Goal: Task Accomplishment & Management: Manage account settings

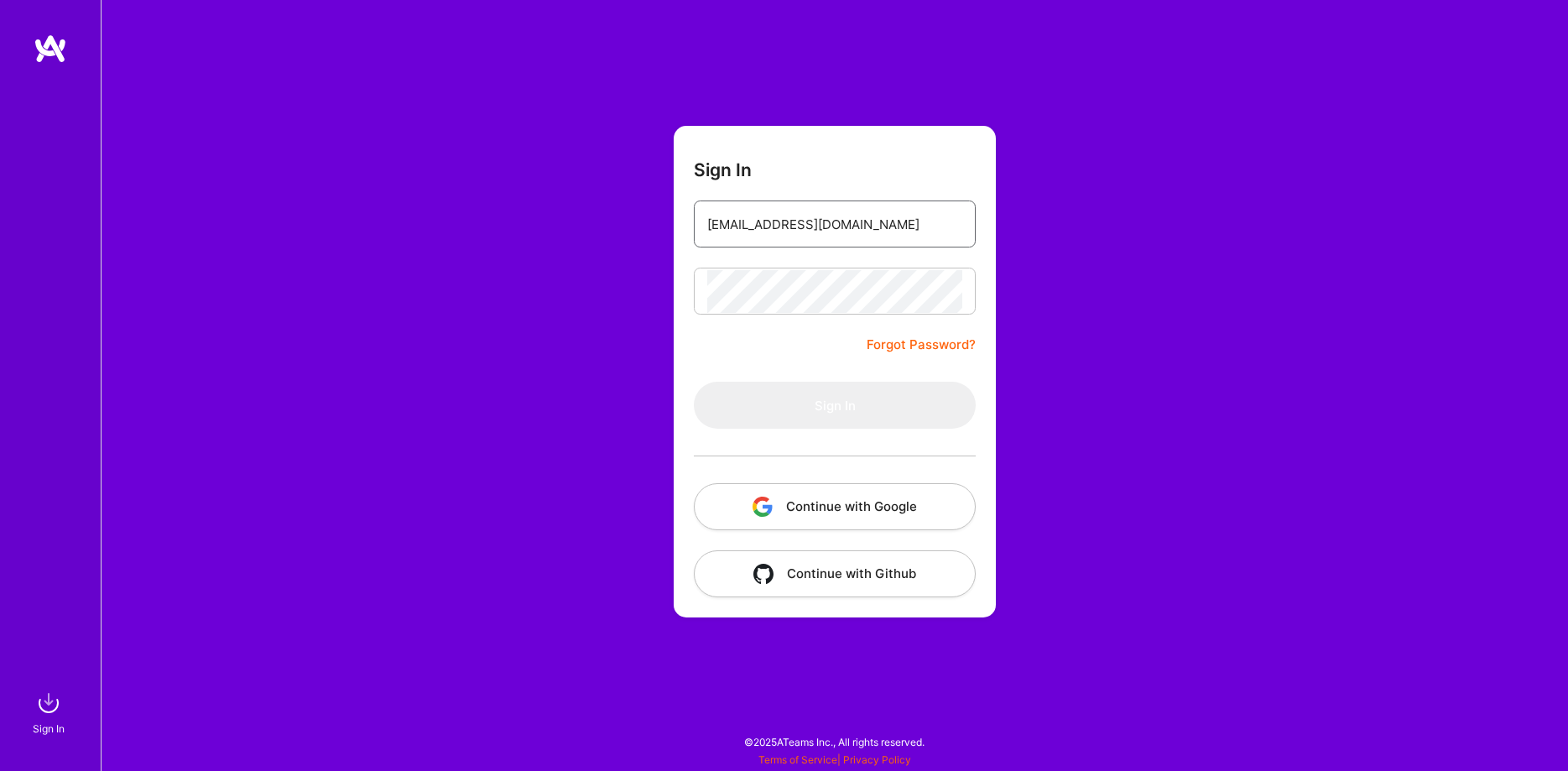
click at [920, 214] on input "[EMAIL_ADDRESS][DOMAIN_NAME]" at bounding box center [835, 224] width 255 height 43
click at [932, 224] on input "[EMAIL_ADDRESS][DOMAIN_NAME]" at bounding box center [835, 224] width 255 height 43
type input "[EMAIL_ADDRESS][DOMAIN_NAME]"
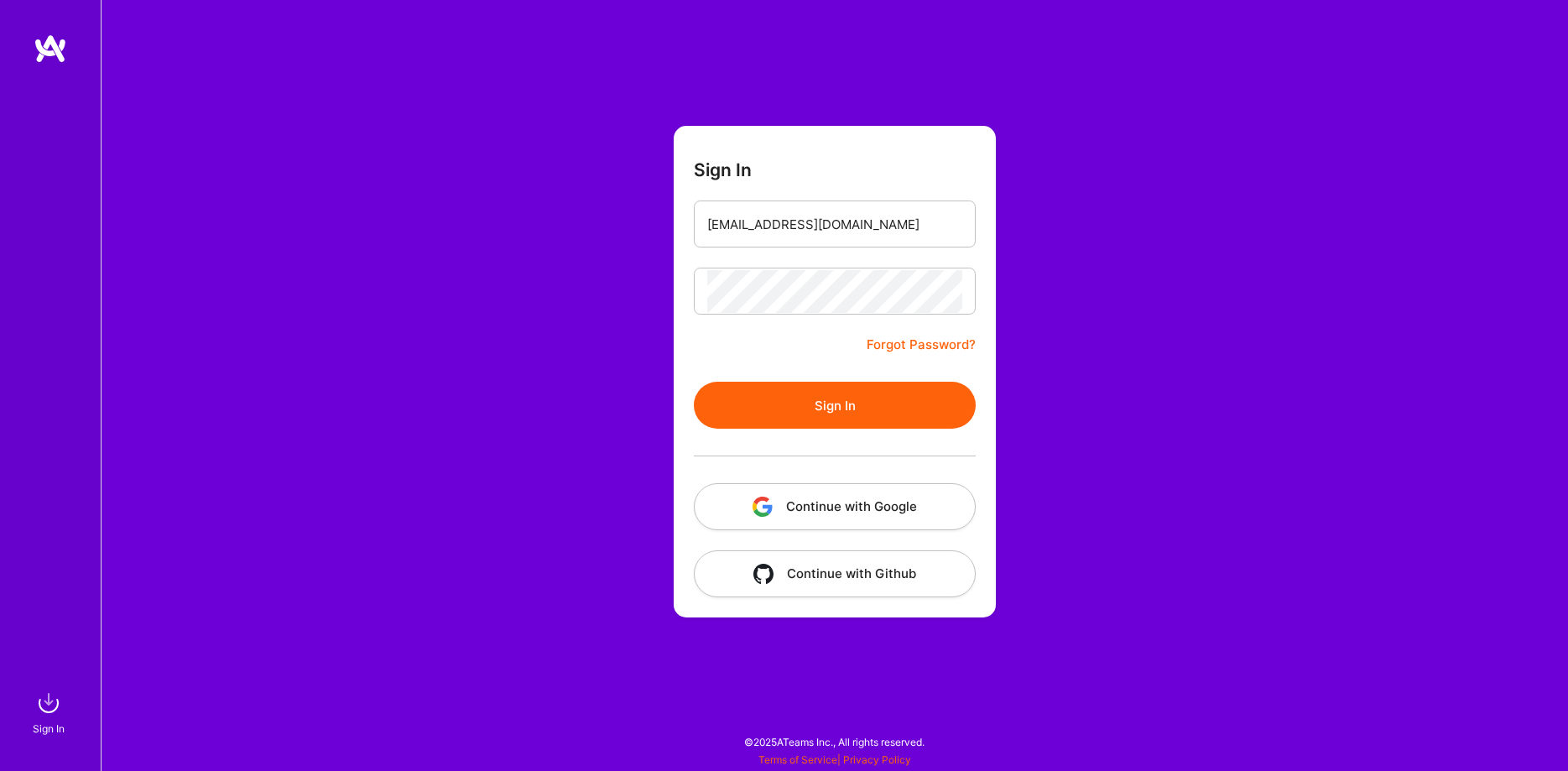
click at [840, 404] on button "Sign In" at bounding box center [834, 405] width 282 height 47
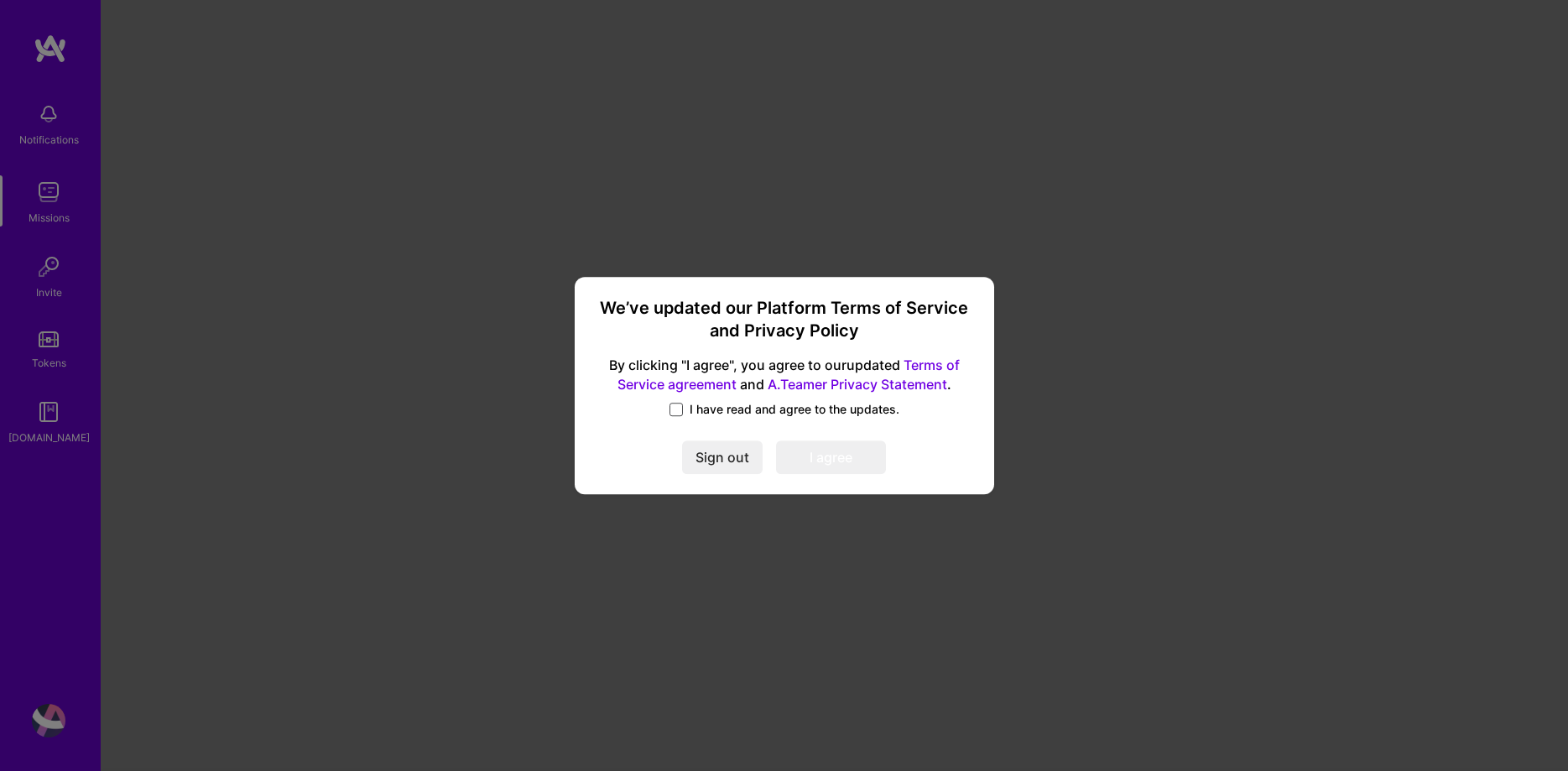
click at [679, 415] on span at bounding box center [675, 409] width 13 height 13
click at [0, 0] on input "I have read and agree to the updates." at bounding box center [0, 0] width 0 height 0
click at [850, 455] on button "I agree" at bounding box center [831, 458] width 110 height 34
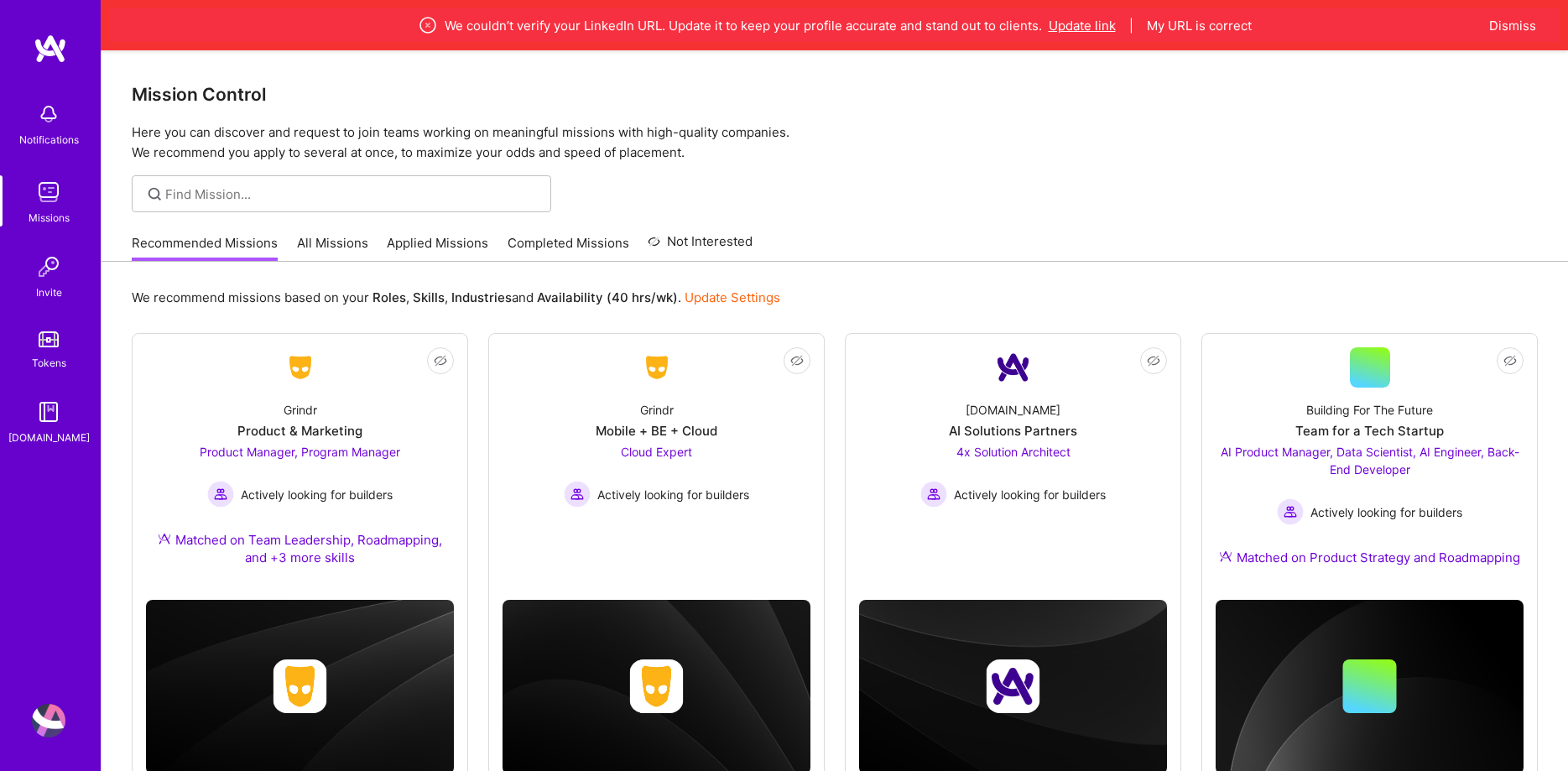
click at [1106, 29] on button "Update link" at bounding box center [1081, 26] width 67 height 18
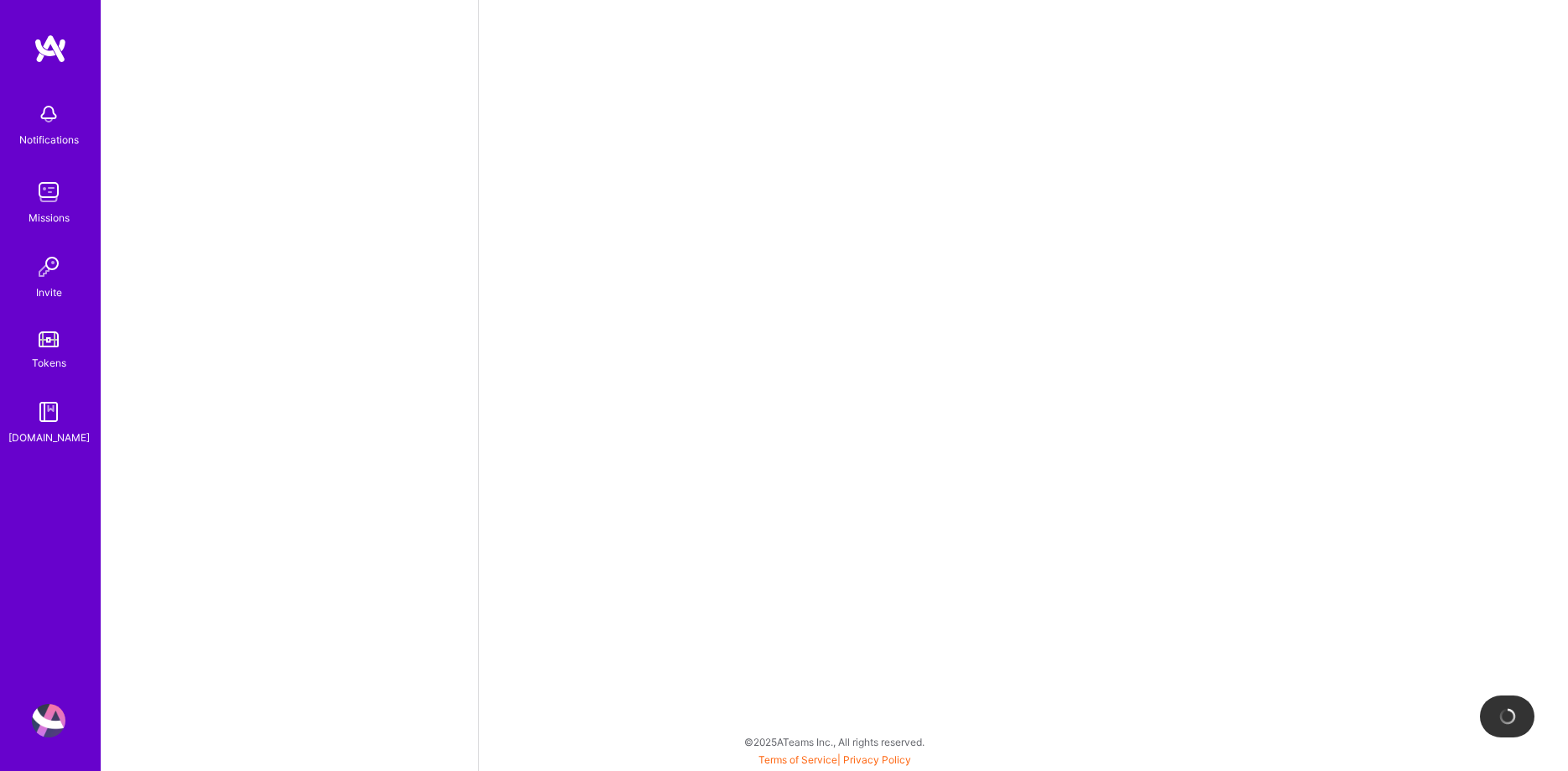
select select "US"
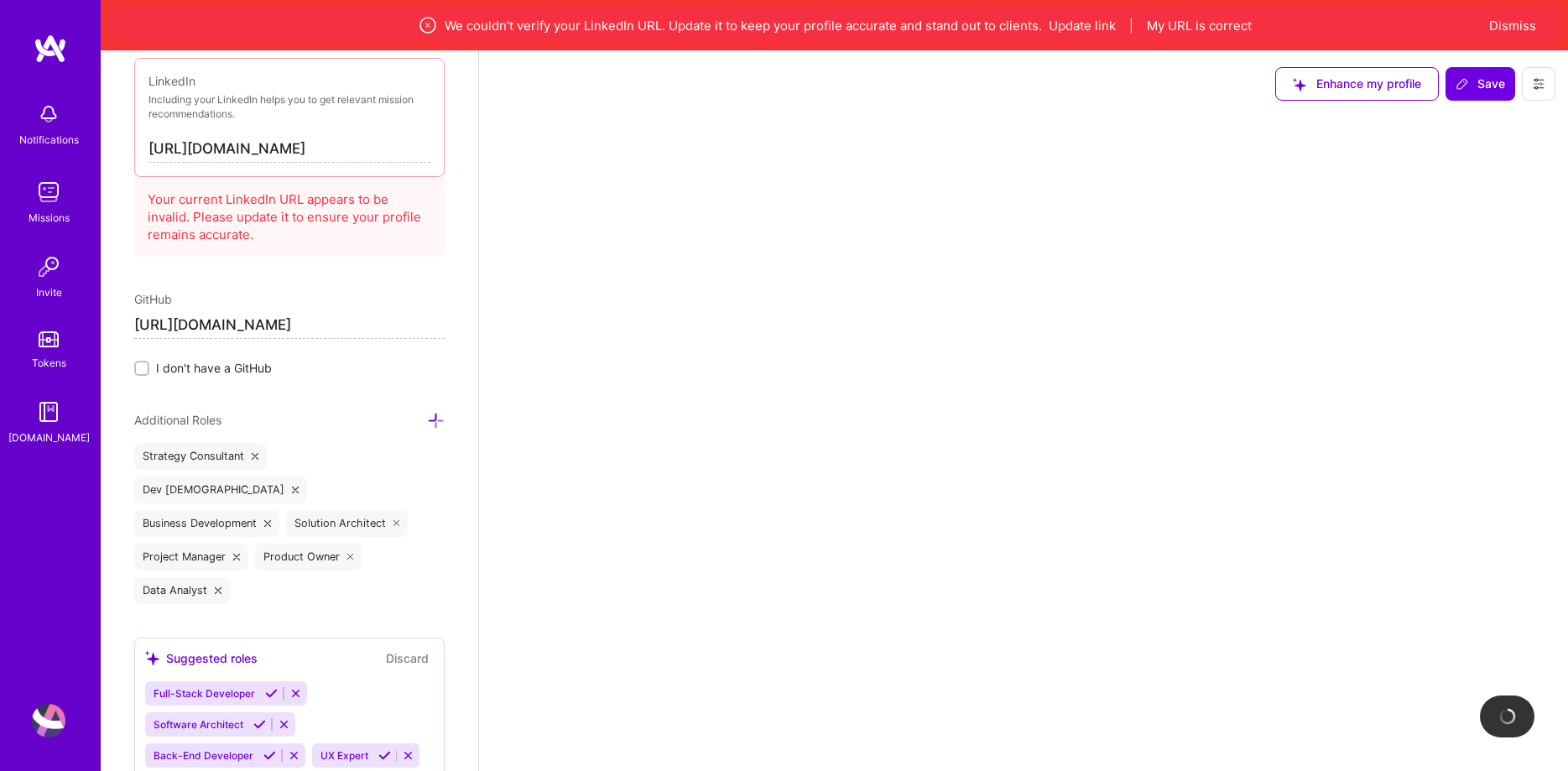
scroll to position [916, 0]
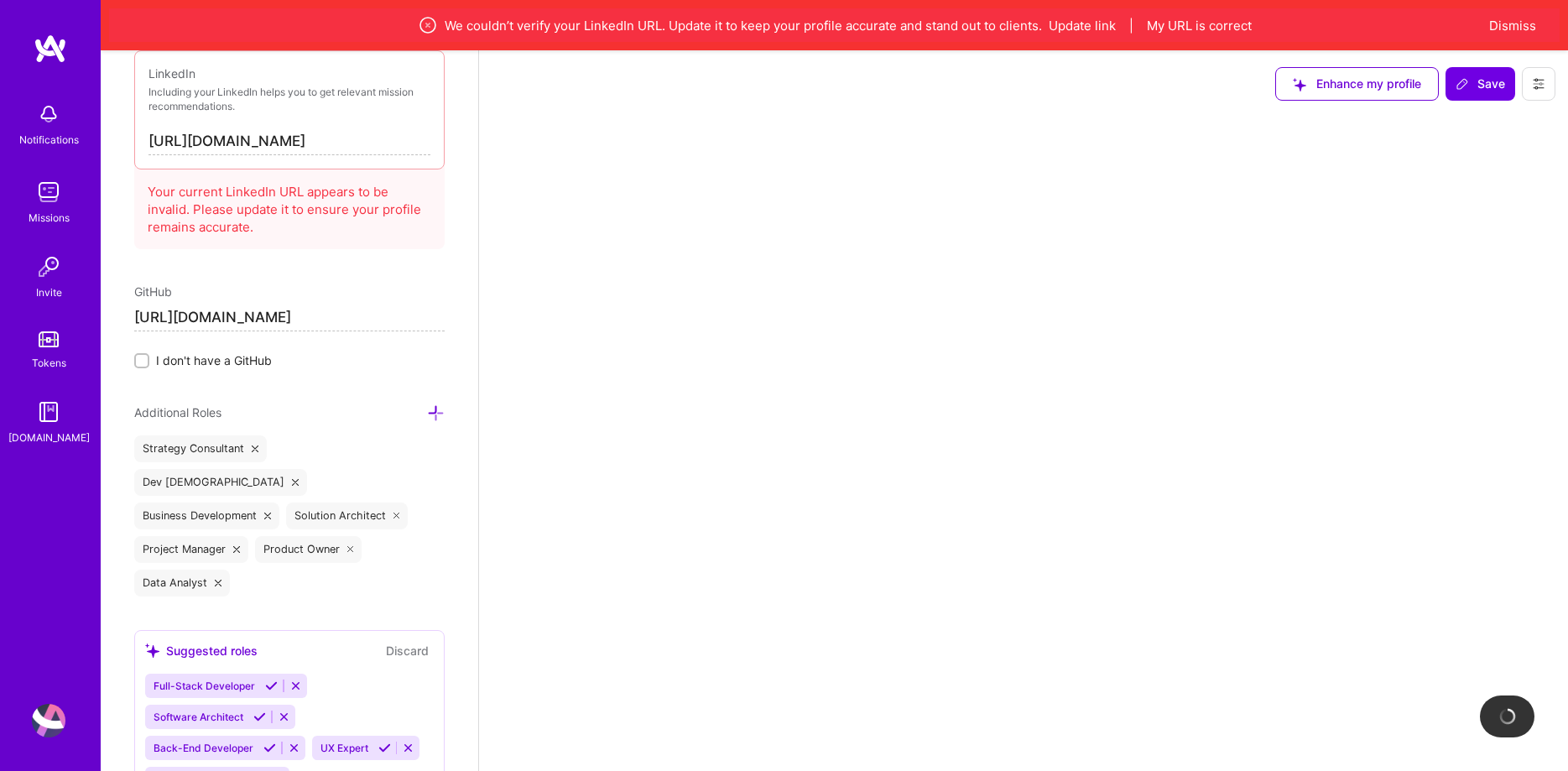
select select "Right Now"
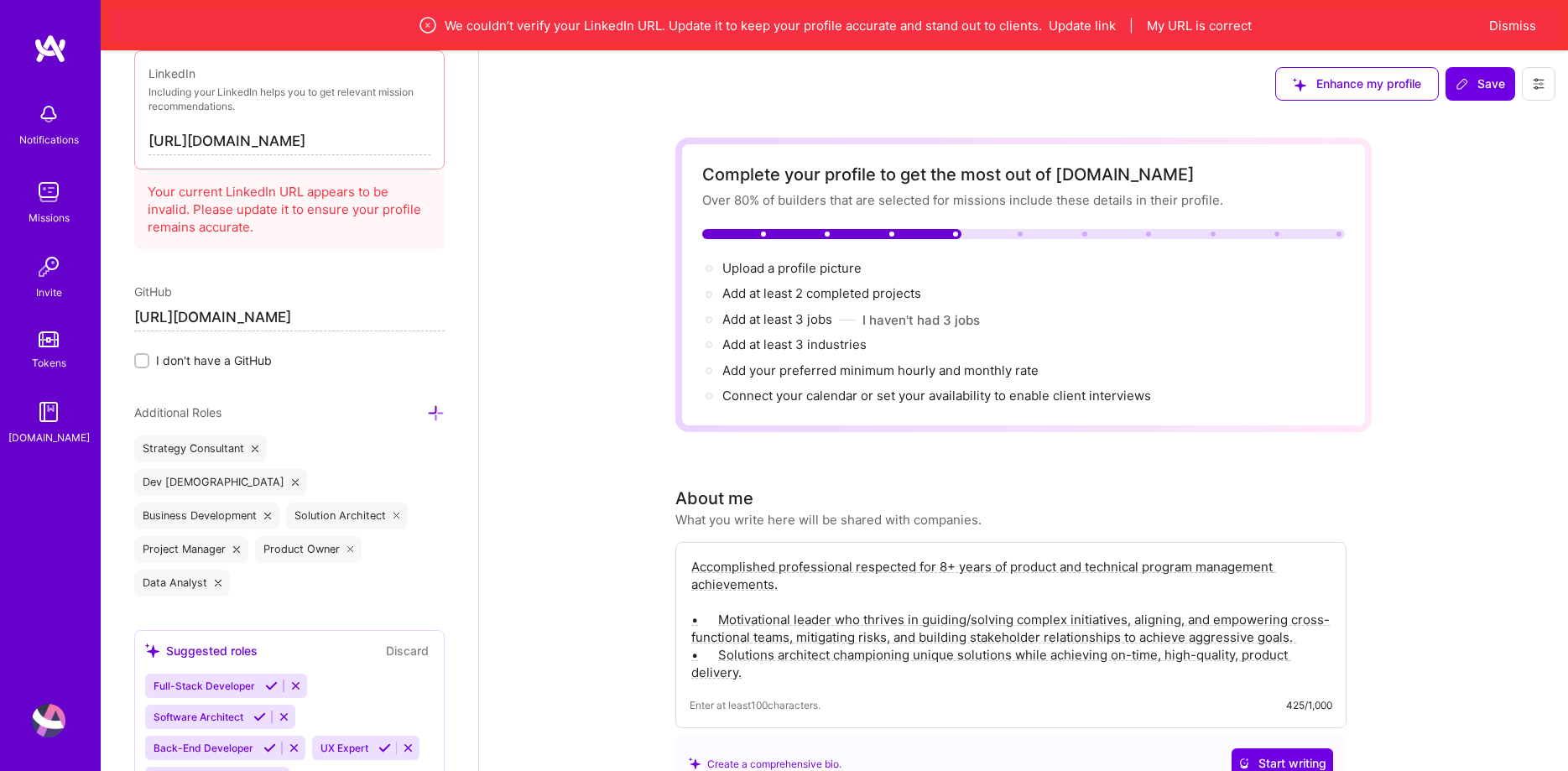
click at [372, 141] on input "[URL][DOMAIN_NAME]" at bounding box center [289, 142] width 282 height 27
drag, startPoint x: 377, startPoint y: 144, endPoint x: -114, endPoint y: 140, distance: 491.0
click at [149, 140] on input "[URL][DOMAIN_NAME]" at bounding box center [289, 142] width 282 height 27
click at [369, 145] on input "[URL][DOMAIN_NAME]" at bounding box center [289, 142] width 282 height 27
drag, startPoint x: 369, startPoint y: 141, endPoint x: -353, endPoint y: 185, distance: 723.3
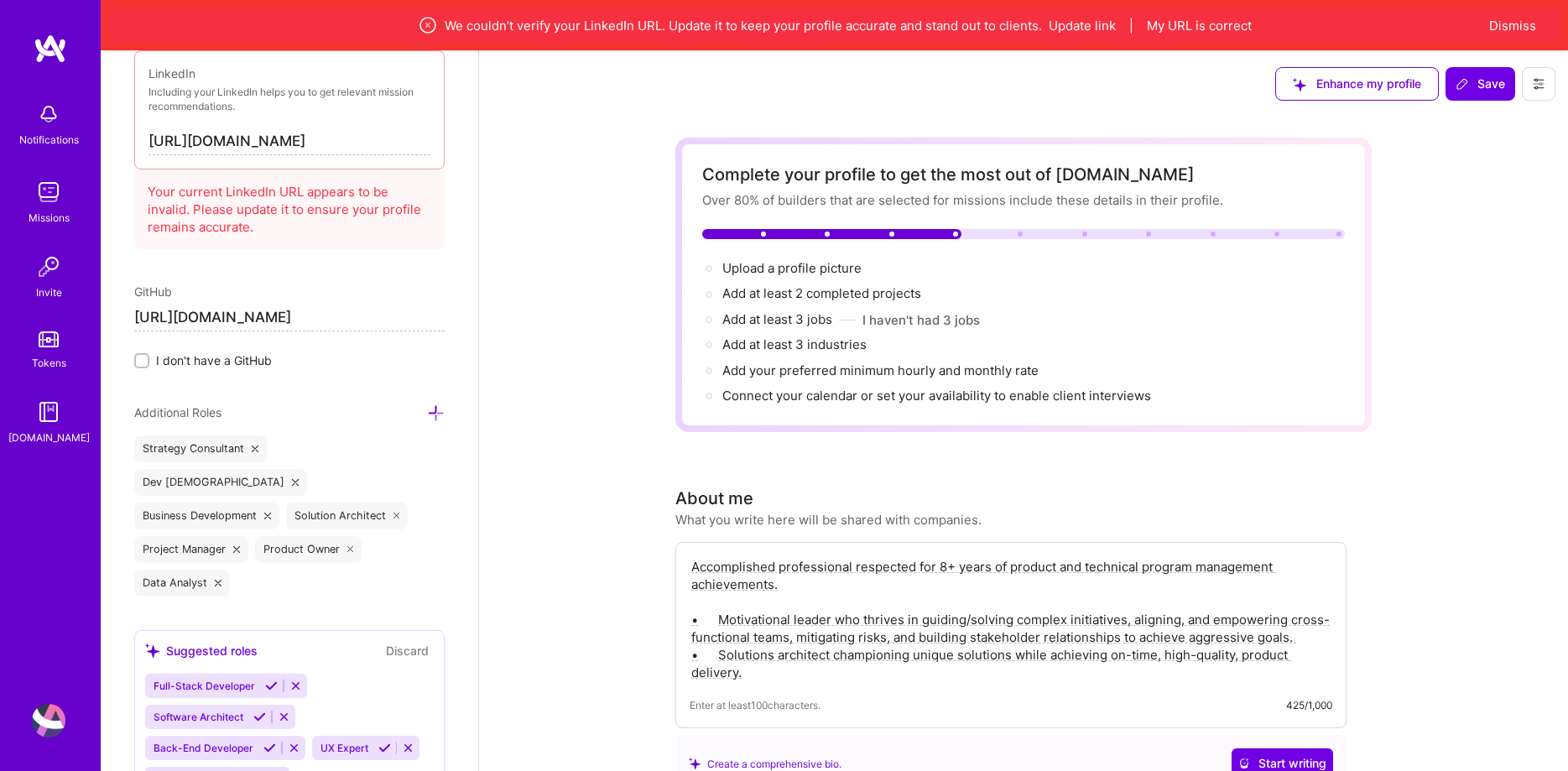
click at [149, 156] on input "[URL][DOMAIN_NAME]" at bounding box center [289, 142] width 282 height 27
paste input "www."
type input "[URL][DOMAIN_NAME]"
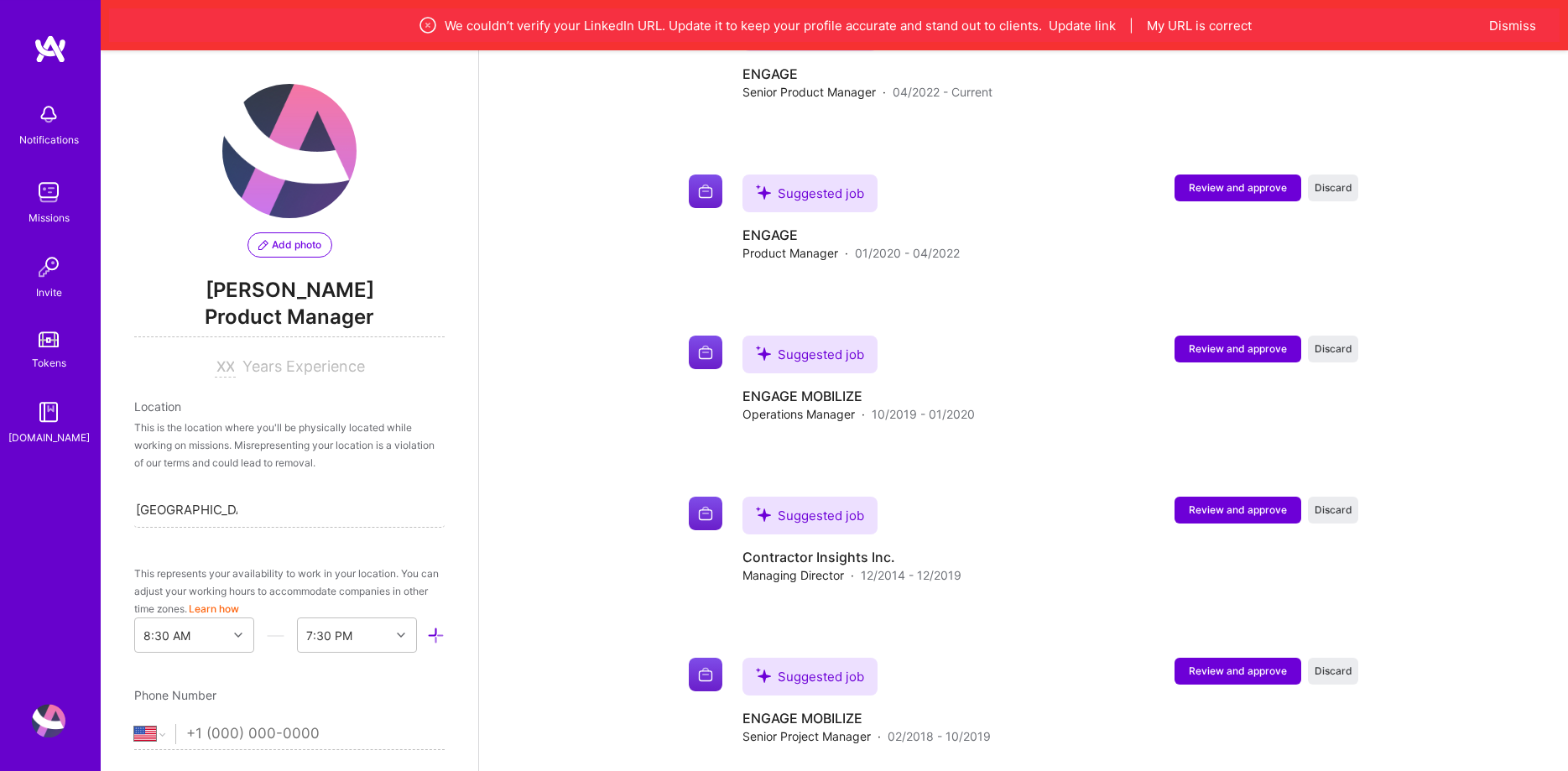
scroll to position [1913, 0]
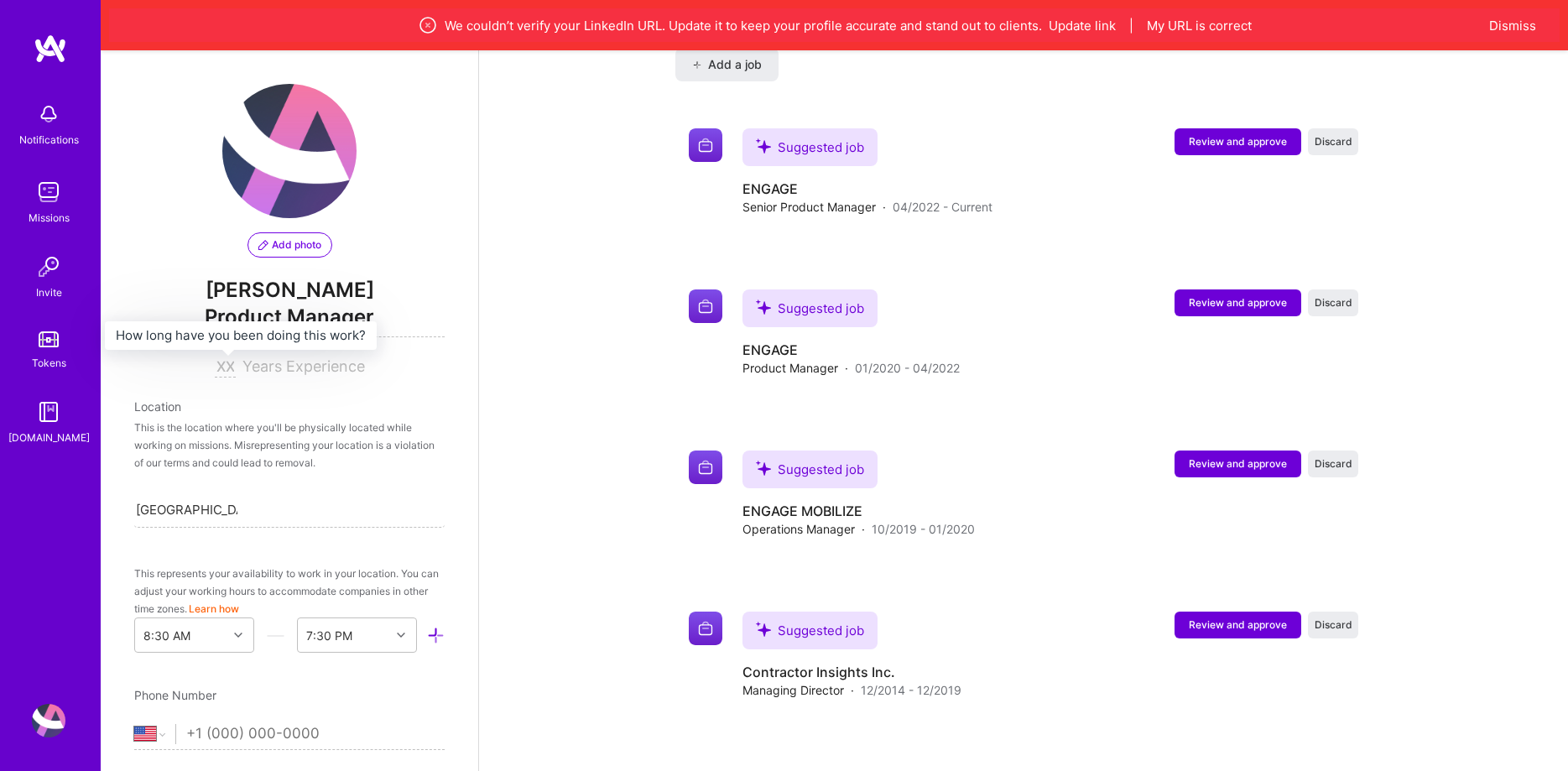
click at [220, 362] on input at bounding box center [224, 367] width 21 height 20
type input "8"
click at [355, 472] on div "Location This is the location where you'll be physically located while working …" at bounding box center [289, 463] width 310 height 130
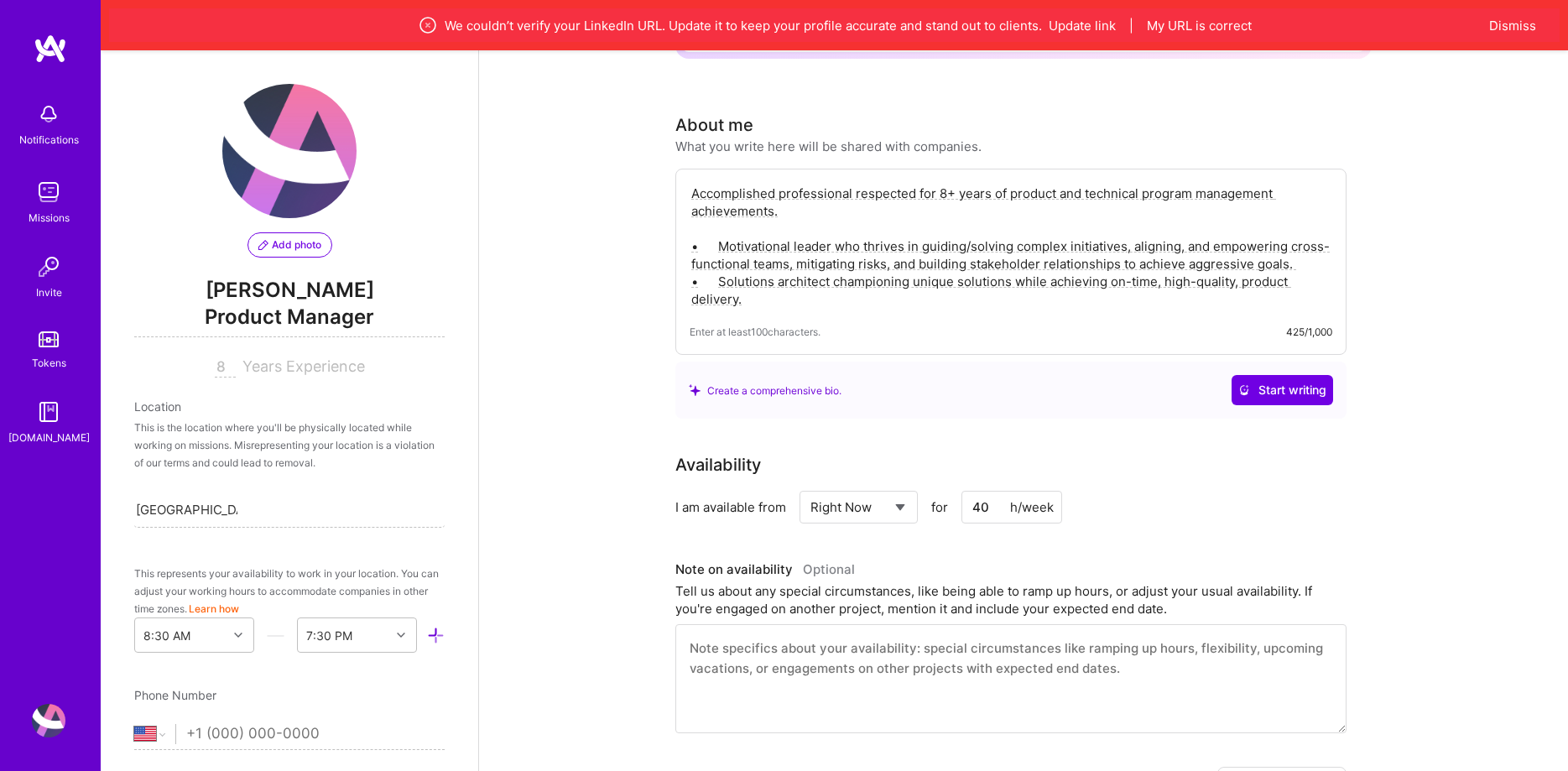
scroll to position [0, 0]
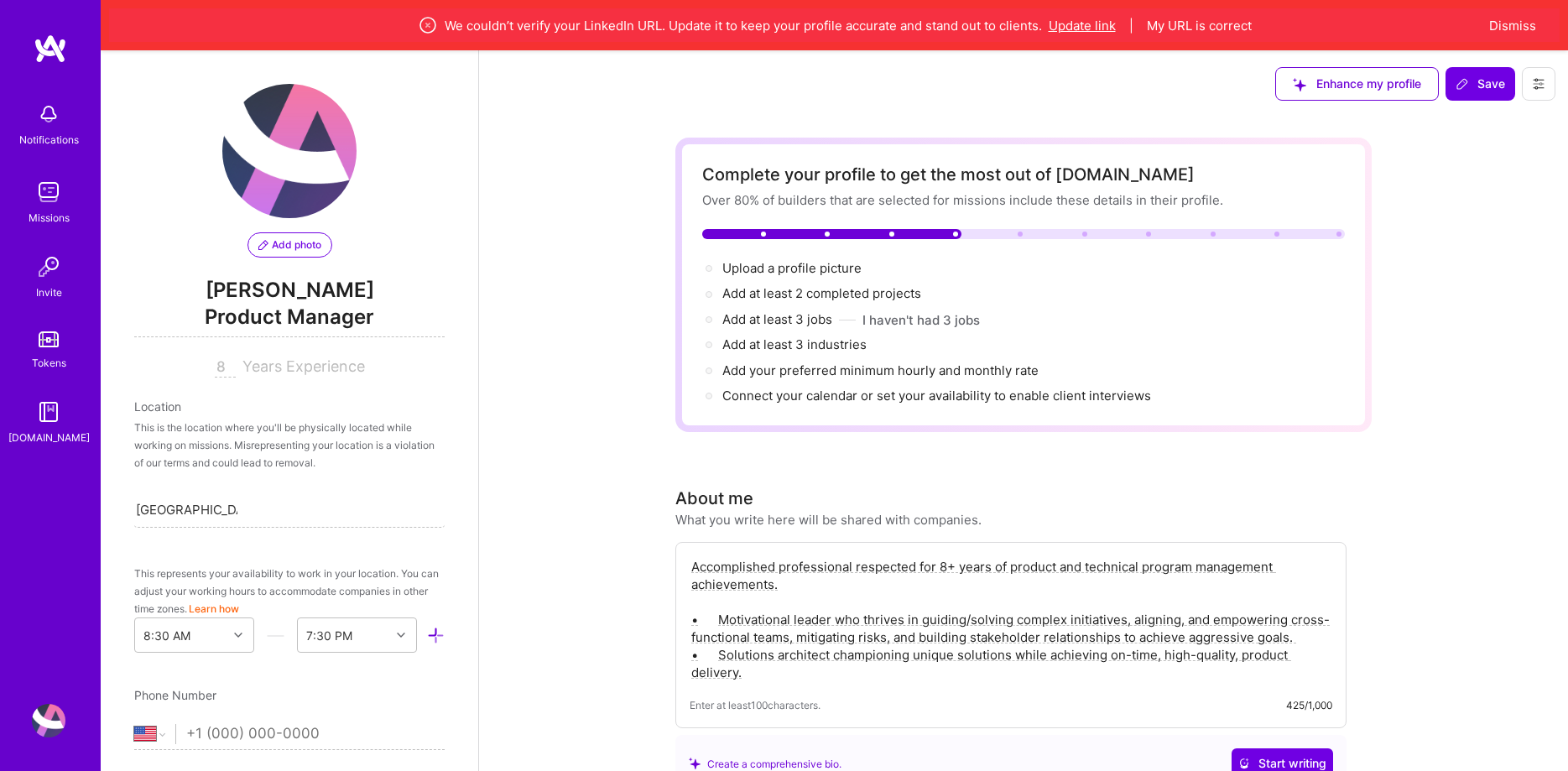
click at [1085, 26] on button "Update link" at bounding box center [1081, 26] width 67 height 18
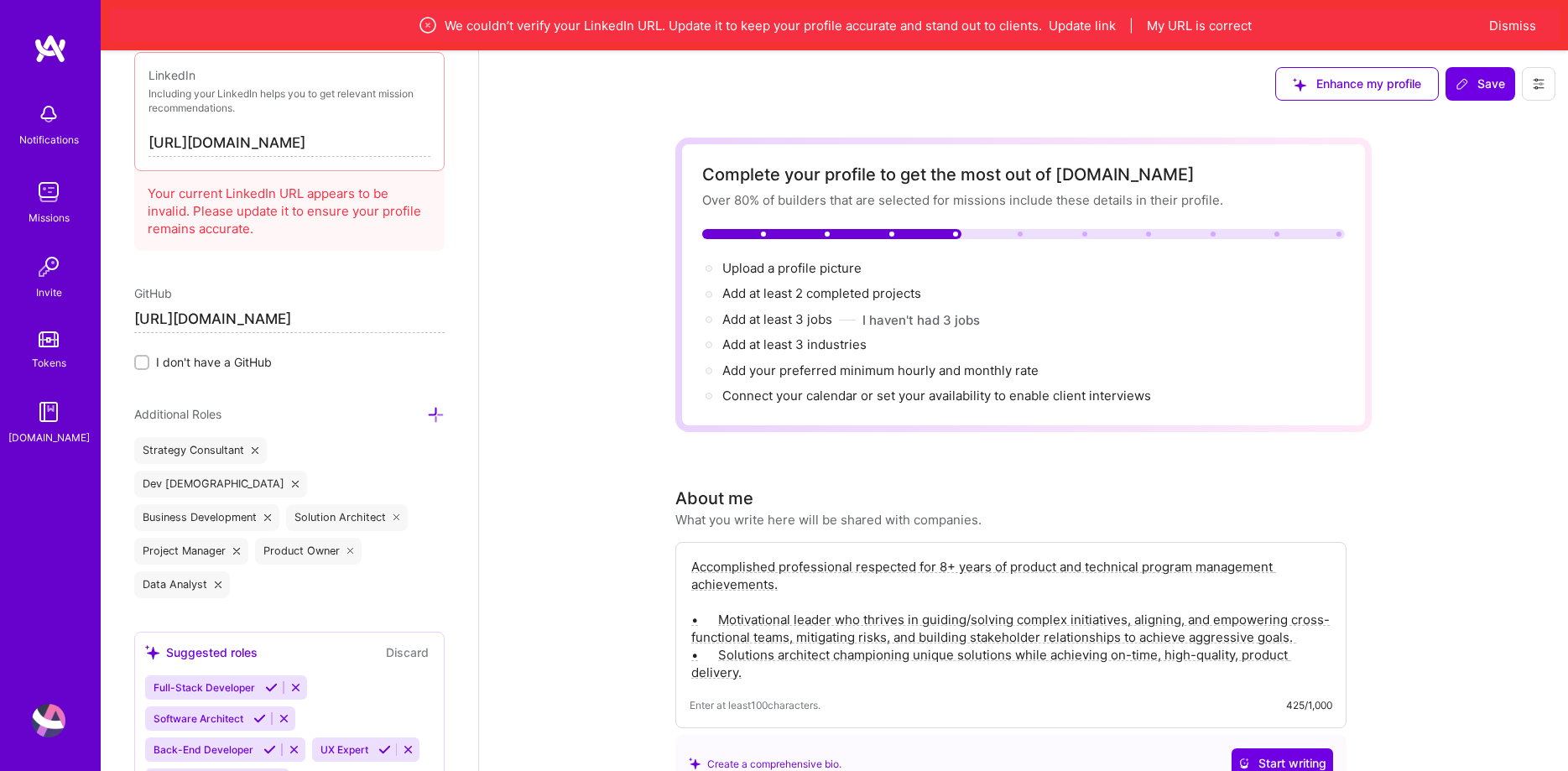
scroll to position [916, 0]
click at [1189, 31] on button "My URL is correct" at bounding box center [1199, 26] width 105 height 18
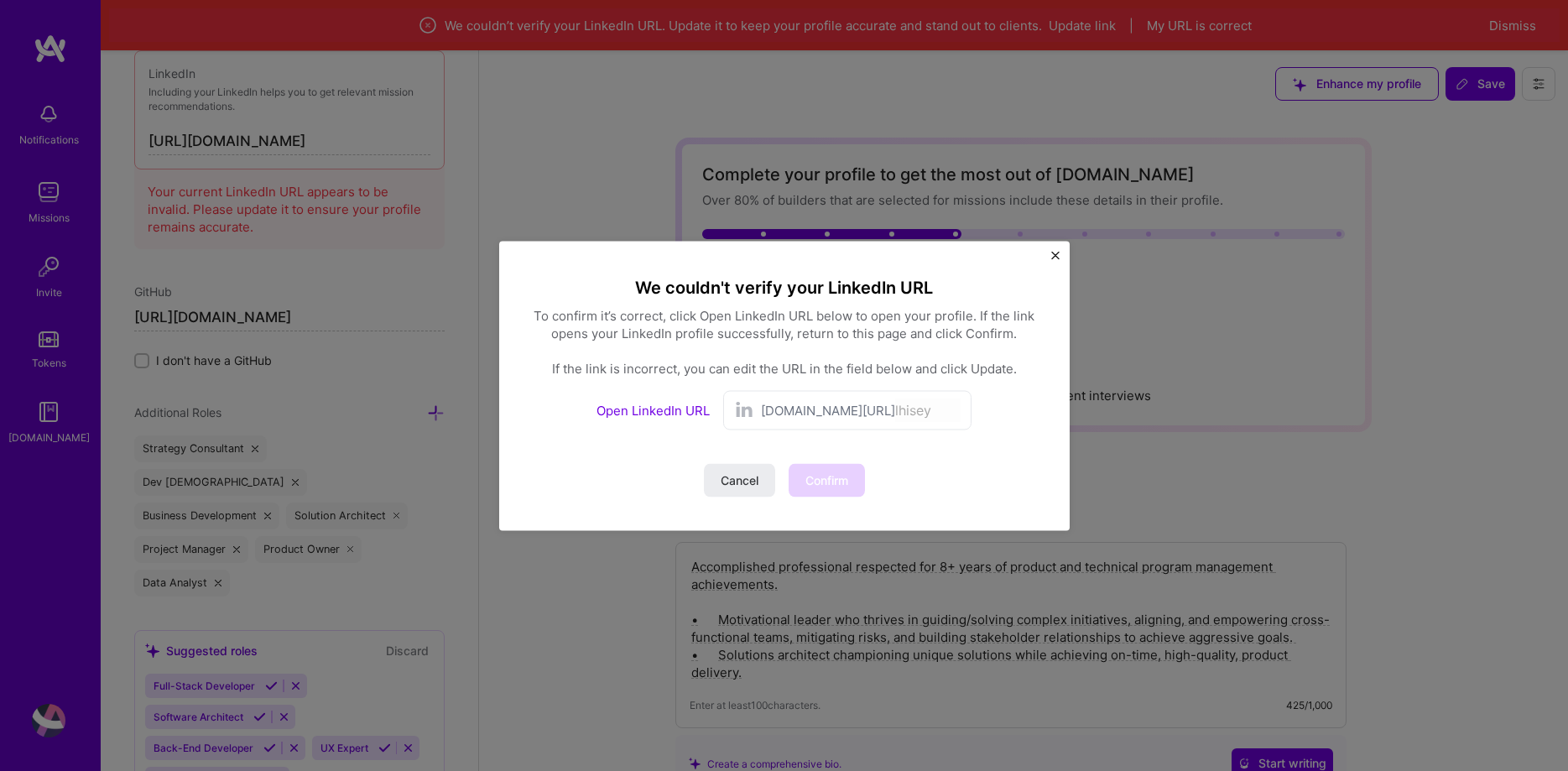
click at [835, 487] on div "Cancel Confirm" at bounding box center [784, 480] width 161 height 34
click at [870, 393] on div "linkedin.com/in/ lhisey" at bounding box center [847, 410] width 248 height 40
click at [651, 414] on link "Open LinkedIn URL" at bounding box center [653, 410] width 114 height 16
click at [834, 483] on span "Confirm" at bounding box center [826, 480] width 43 height 17
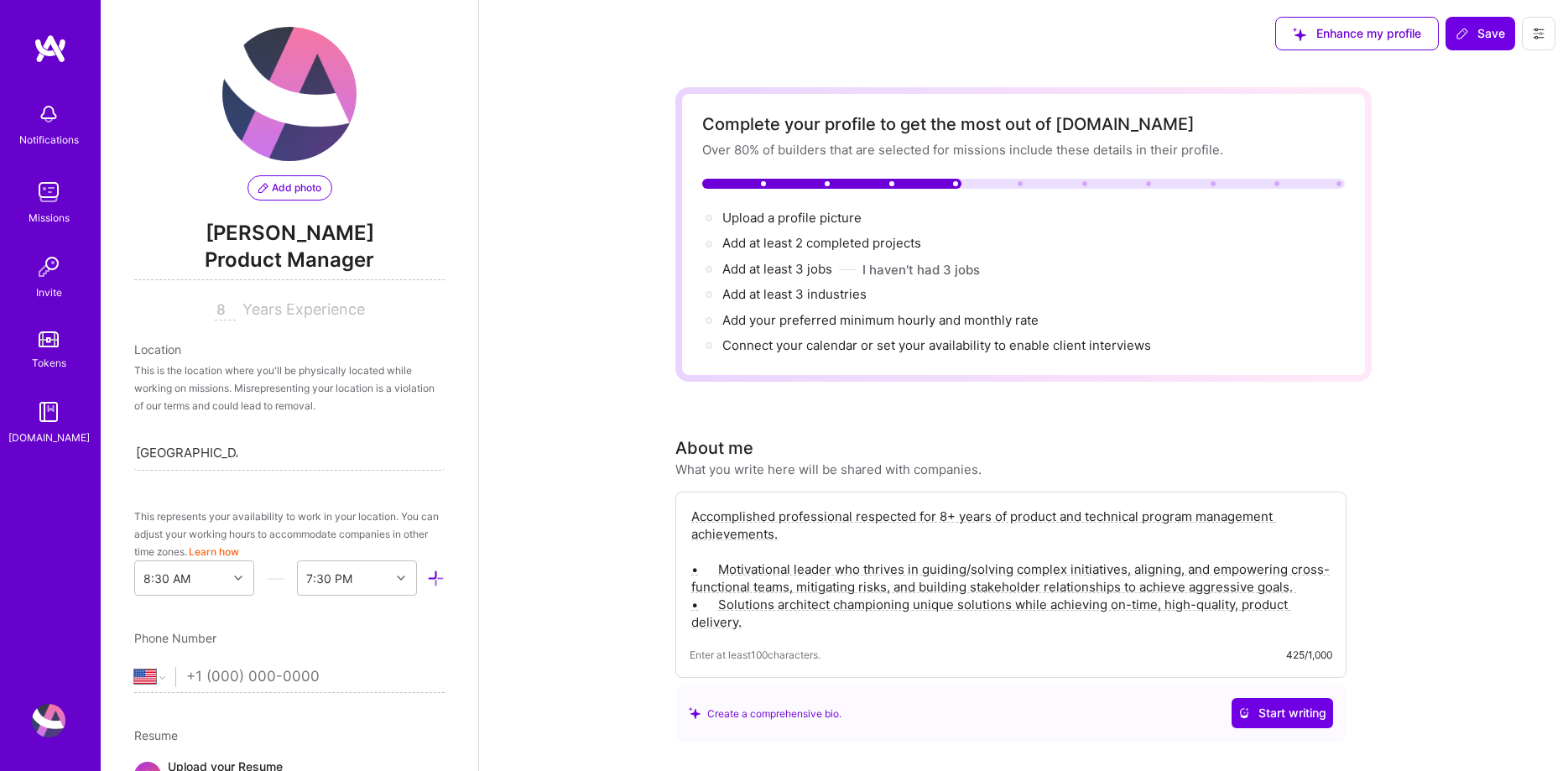
scroll to position [0, 0]
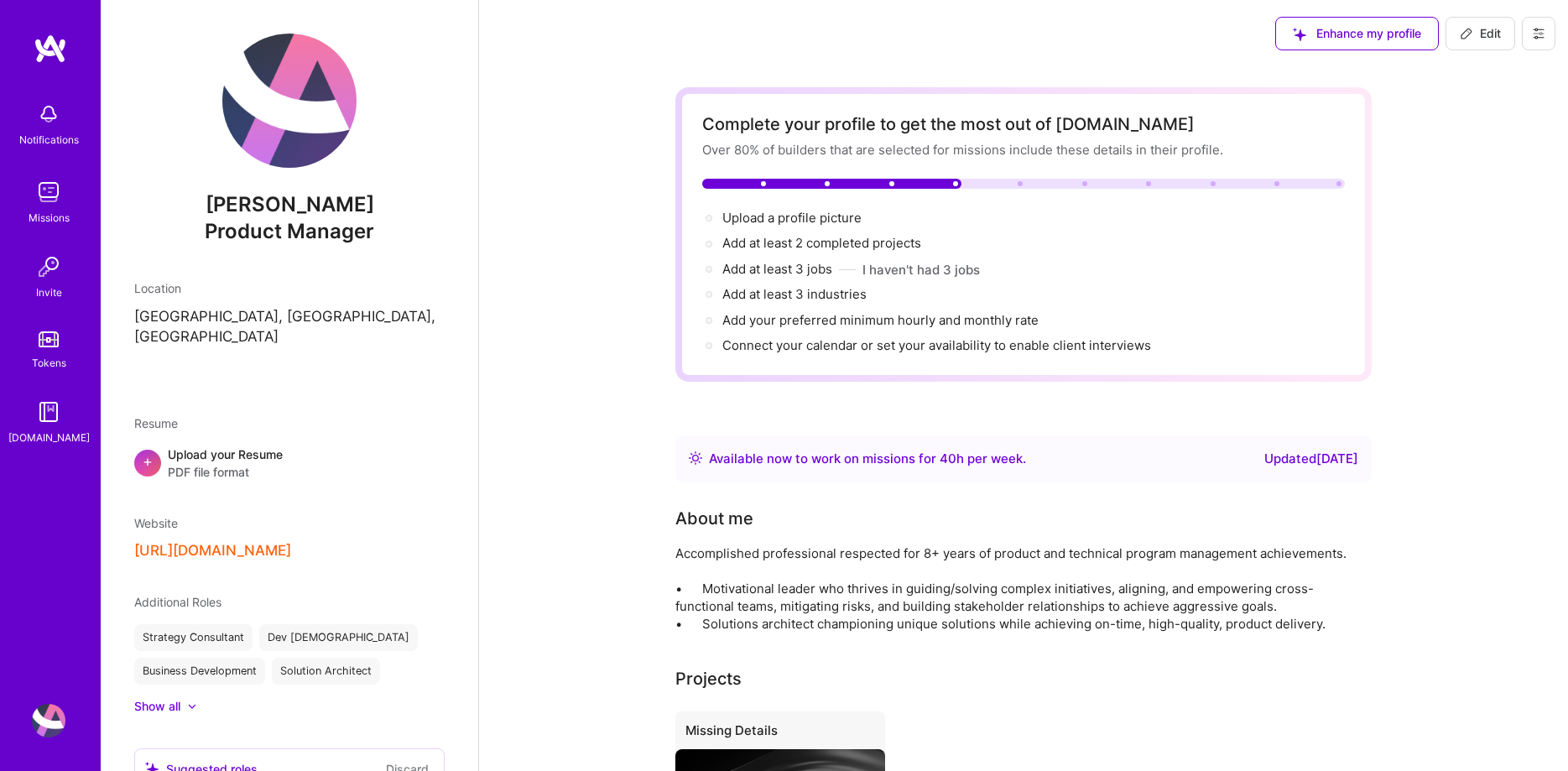
click at [320, 542] on div "[URL][DOMAIN_NAME]" at bounding box center [289, 551] width 310 height 18
click at [151, 455] on div "+" at bounding box center [148, 463] width 27 height 27
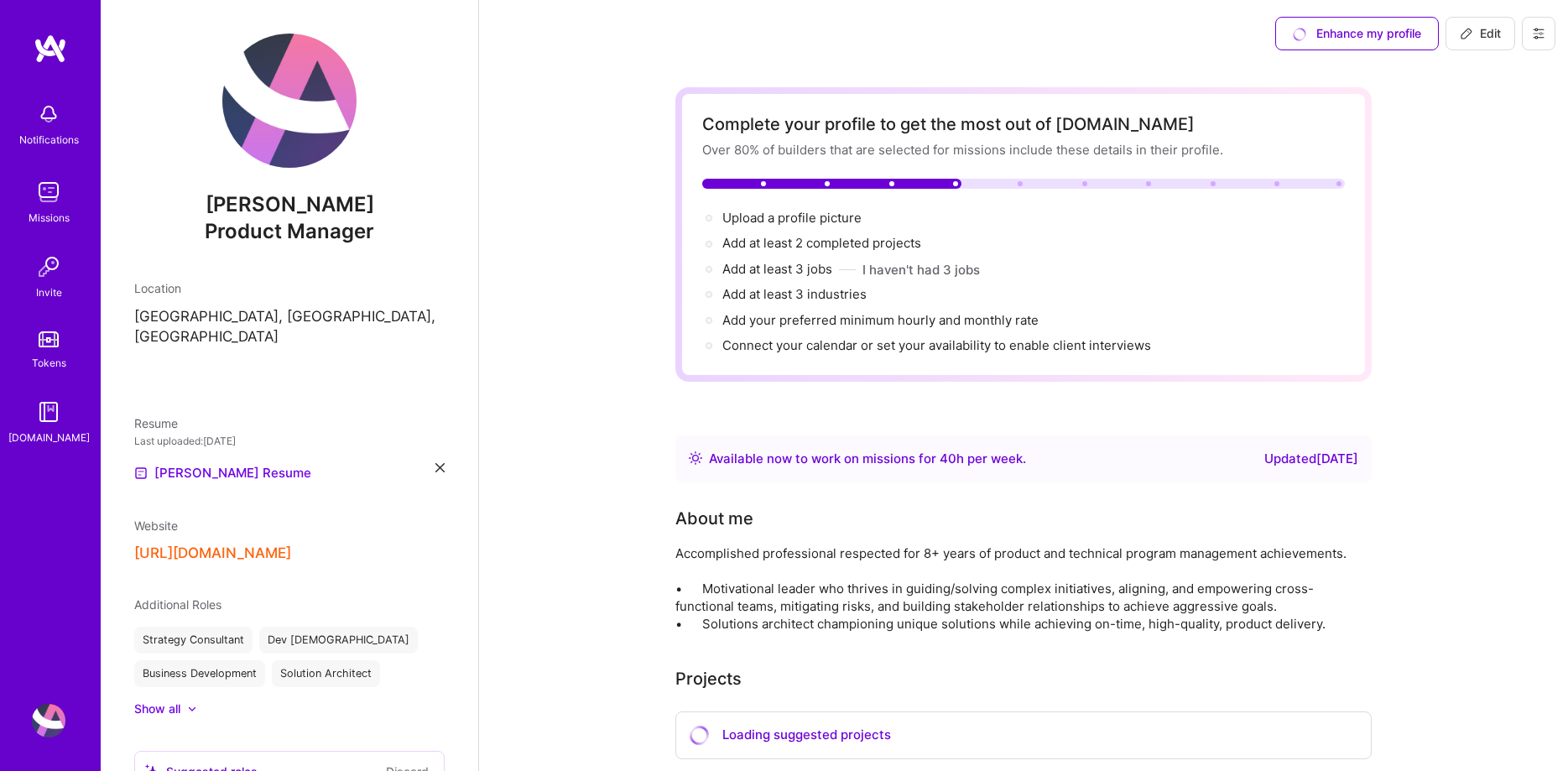
click at [1489, 25] on span "Edit" at bounding box center [1479, 33] width 41 height 17
select select "US"
select select "Right Now"
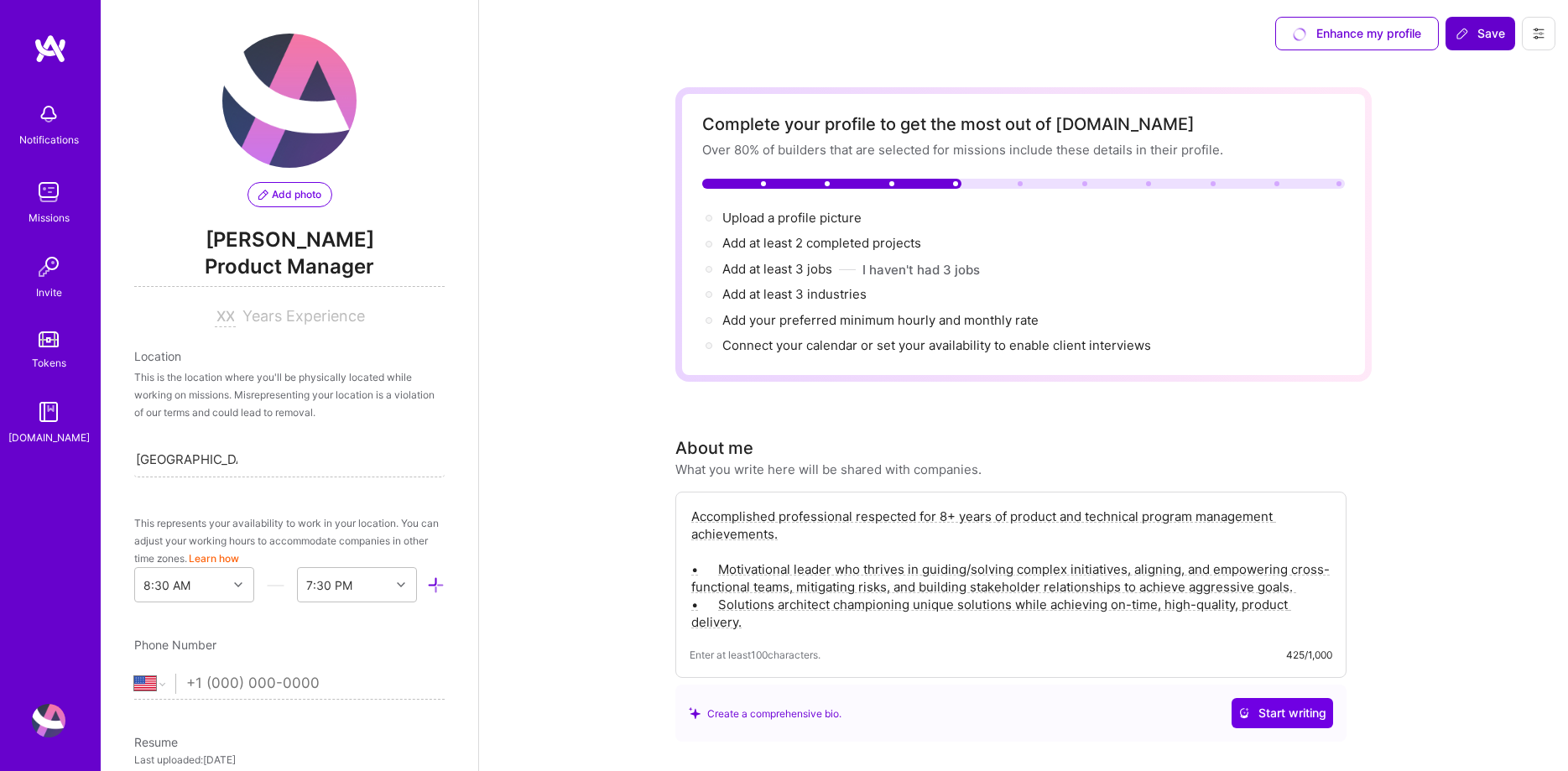
scroll to position [624, 0]
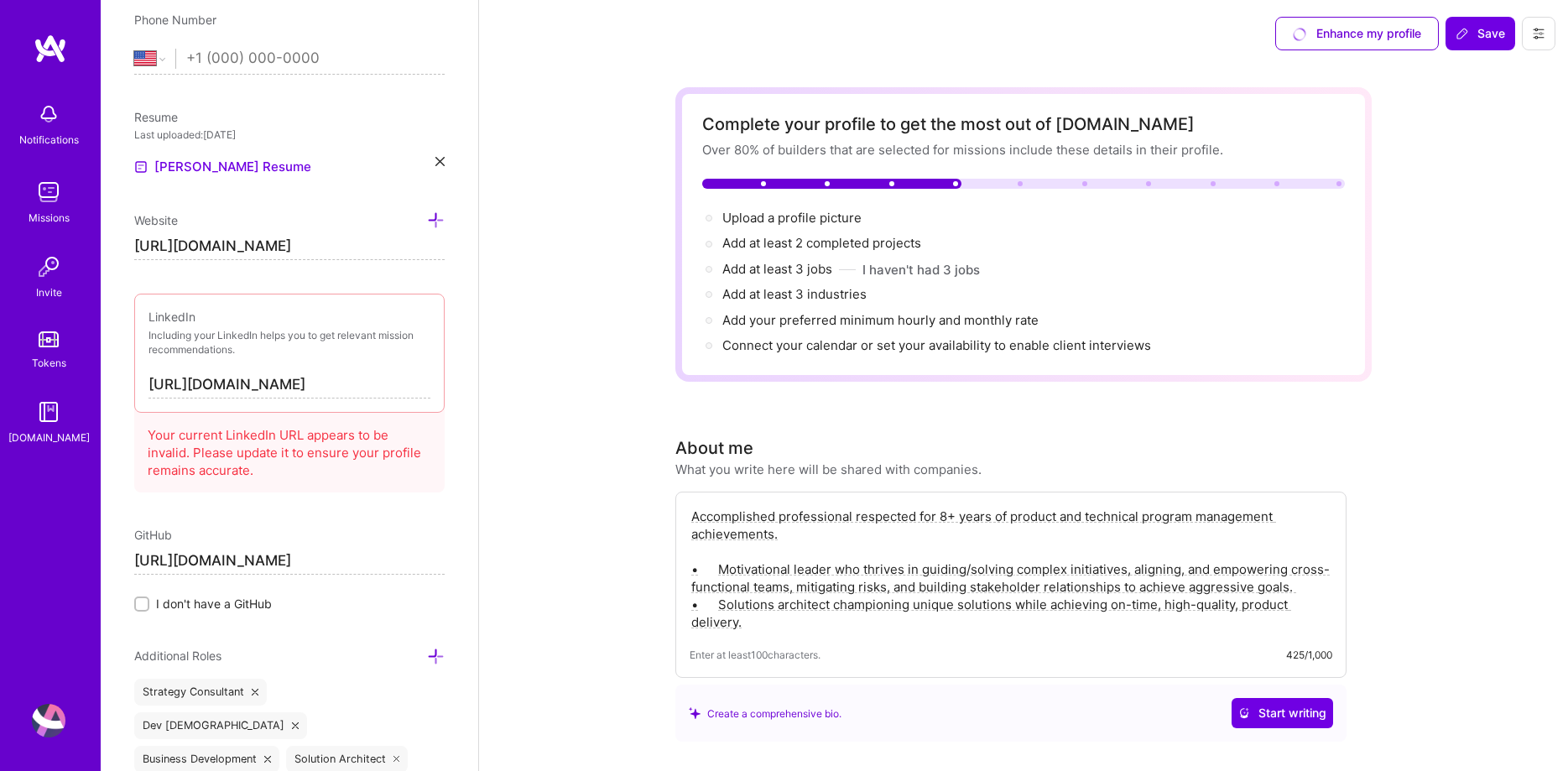
drag, startPoint x: 340, startPoint y: 250, endPoint x: -77, endPoint y: 209, distance: 419.0
click at [135, 233] on input "[URL][DOMAIN_NAME]" at bounding box center [289, 246] width 310 height 27
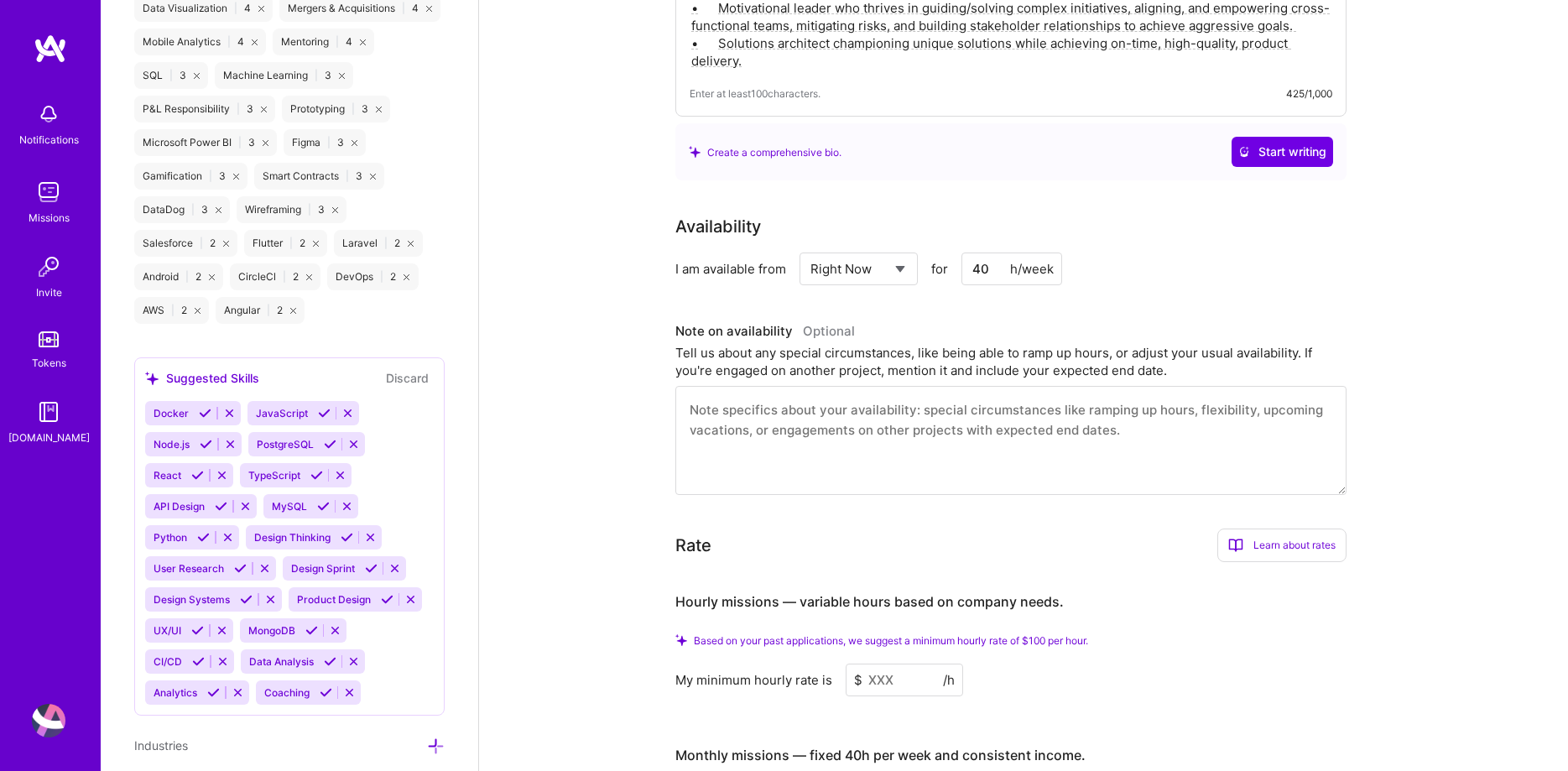
scroll to position [0, 0]
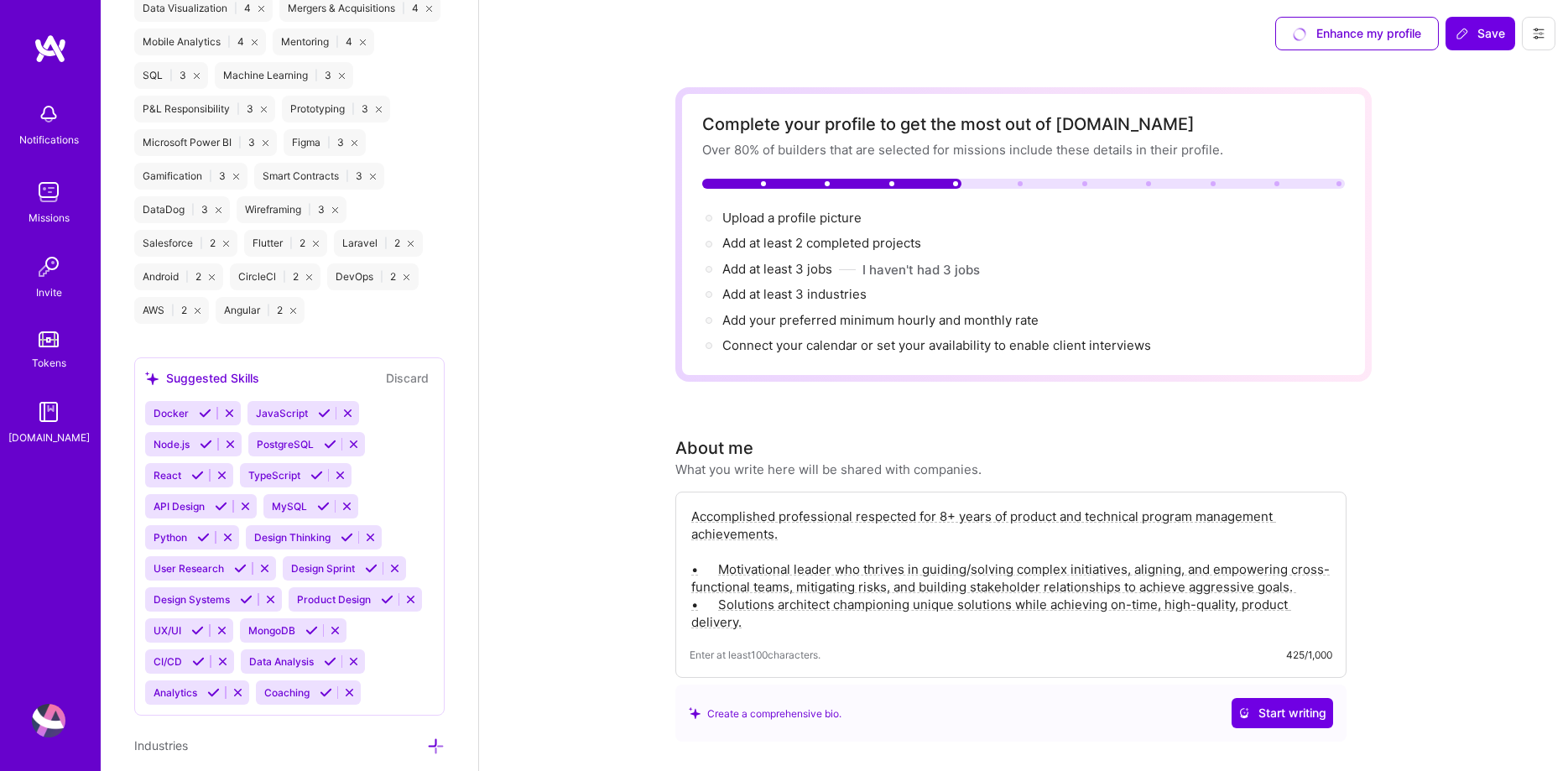
type input "https://"
click at [1468, 37] on icon at bounding box center [1461, 33] width 13 height 13
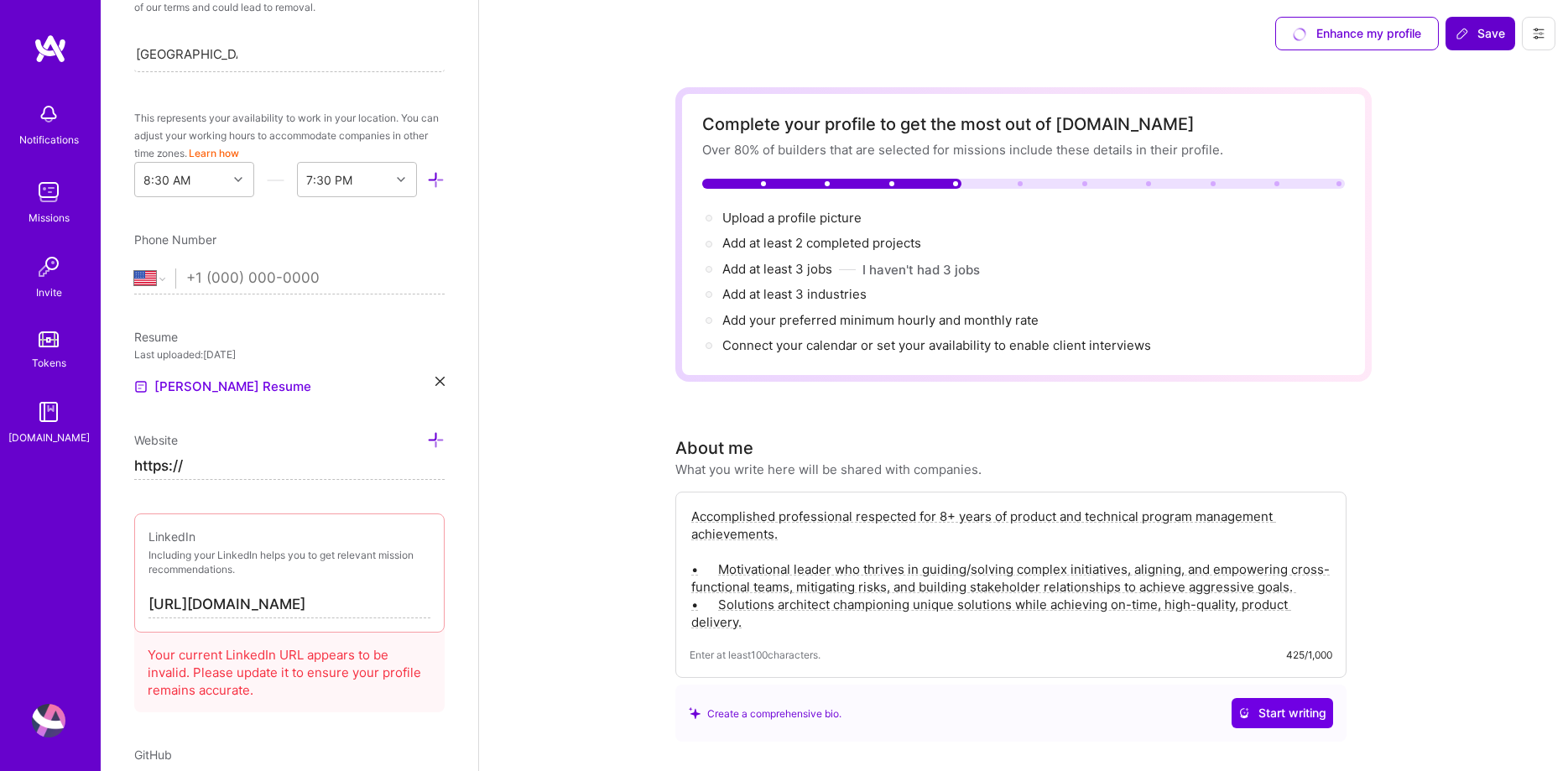
scroll to position [372, 0]
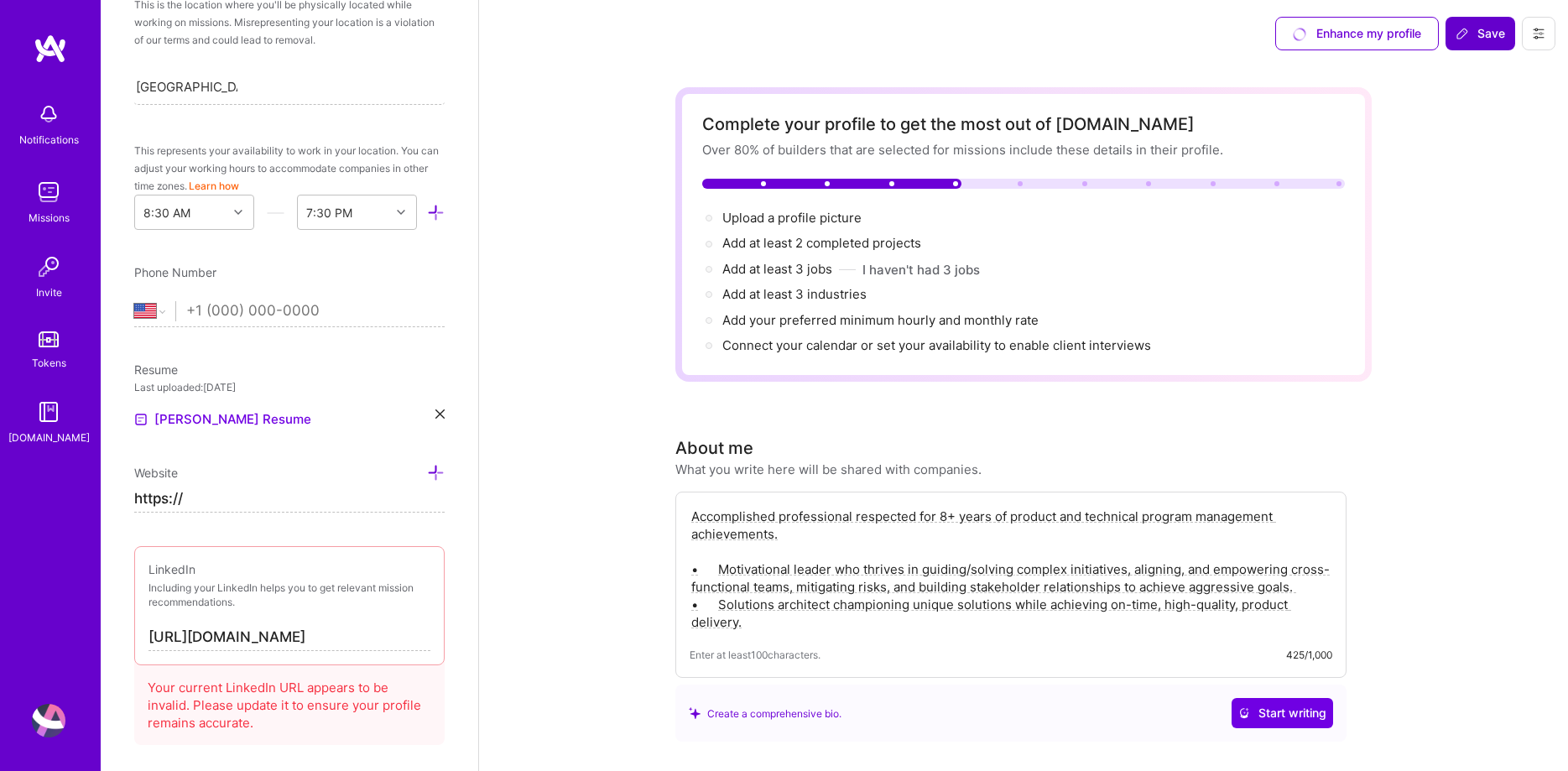
click at [365, 640] on input "[URL][DOMAIN_NAME]" at bounding box center [289, 637] width 282 height 27
click at [196, 636] on input "[URL][DOMAIN_NAME]" at bounding box center [289, 637] width 282 height 27
click at [1471, 35] on span "Save" at bounding box center [1480, 33] width 50 height 17
drag, startPoint x: 397, startPoint y: 636, endPoint x: 66, endPoint y: 638, distance: 331.0
click at [149, 638] on input "[URL][DOMAIN_NAME]" at bounding box center [289, 637] width 282 height 27
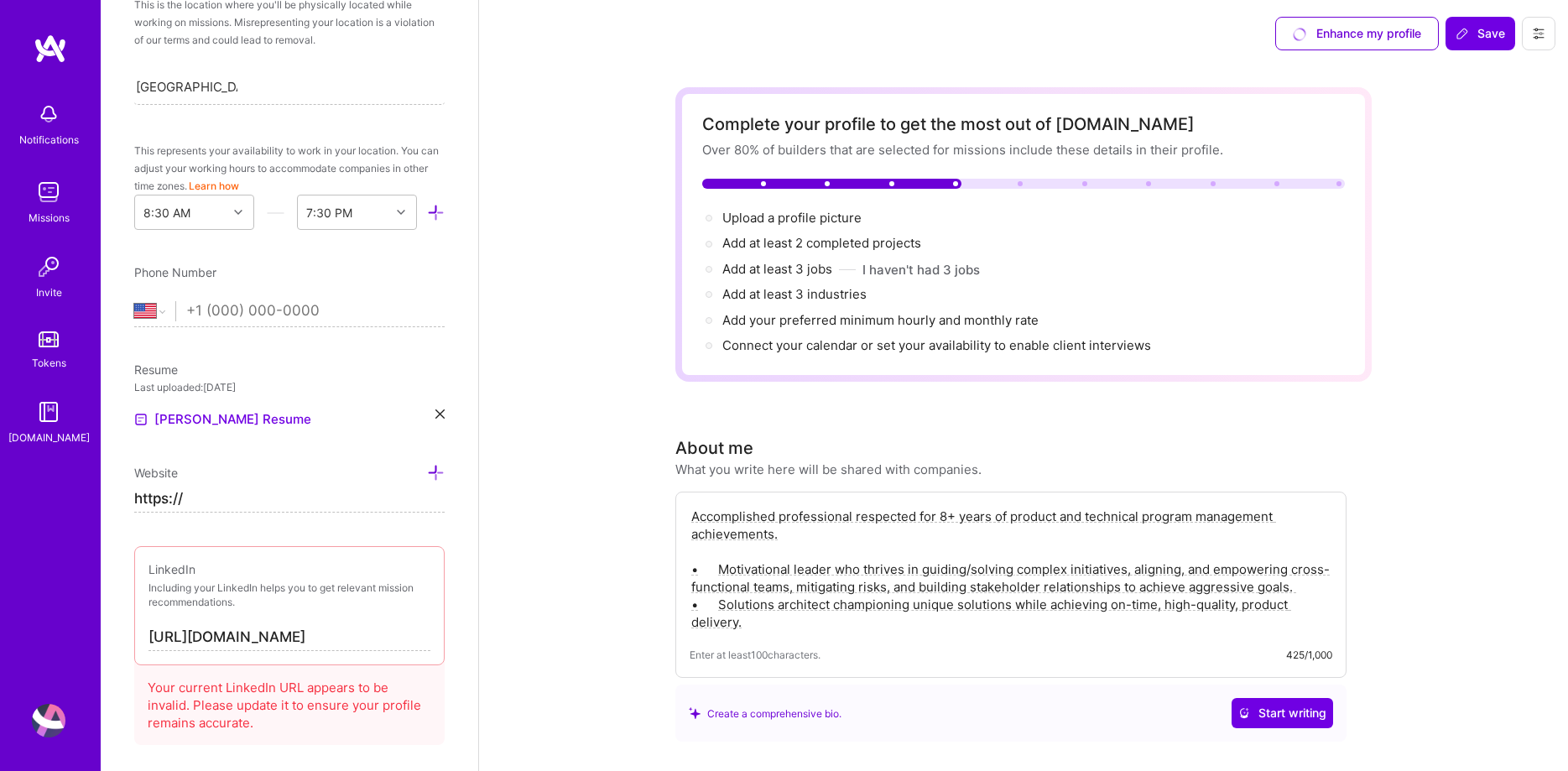
click at [414, 633] on input "[URL][DOMAIN_NAME]" at bounding box center [289, 637] width 282 height 27
type input "[URL][DOMAIN_NAME]"
click at [1482, 23] on button "Save" at bounding box center [1480, 34] width 70 height 34
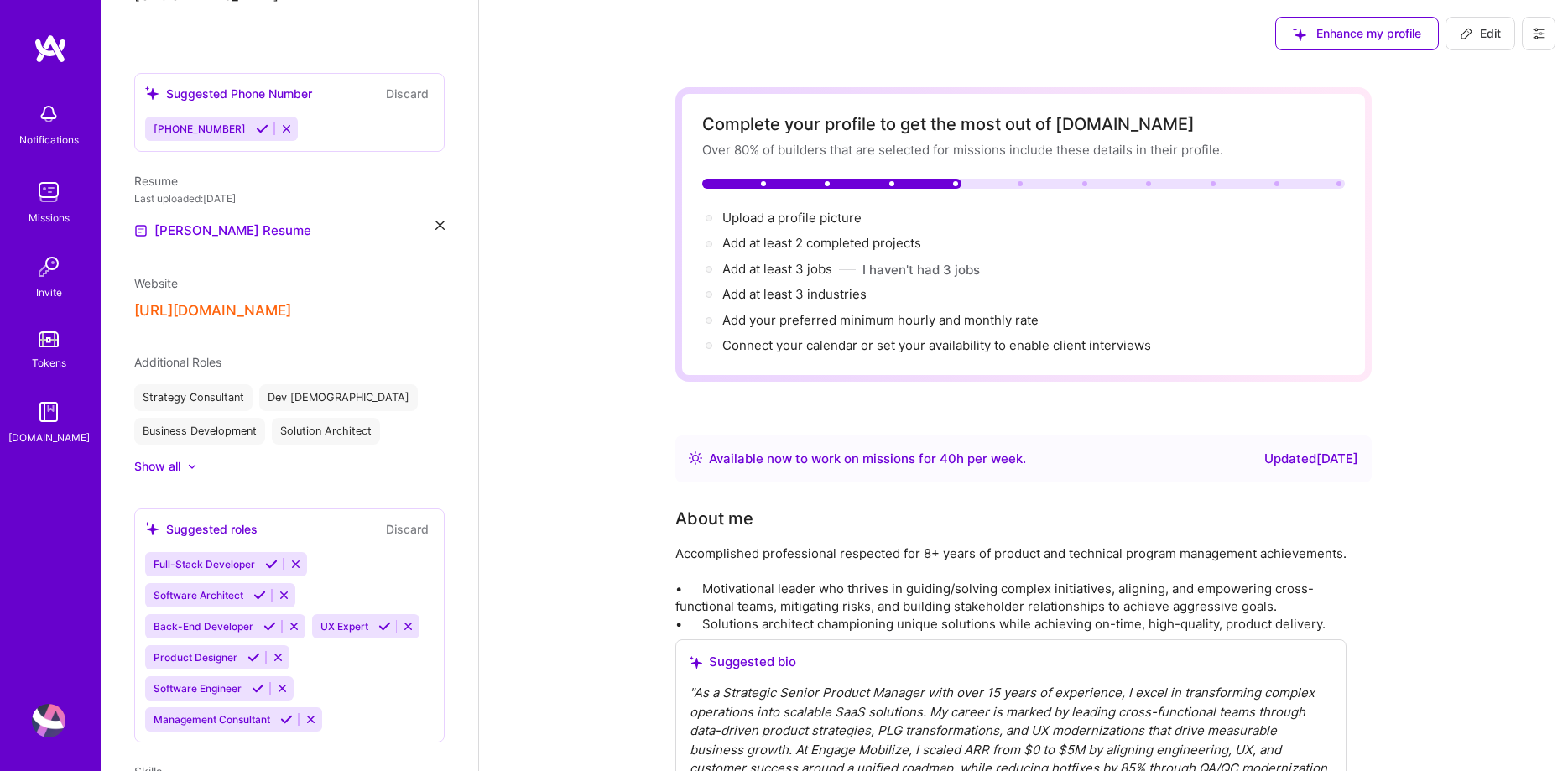
scroll to position [335, 0]
